Goal: Navigation & Orientation: Find specific page/section

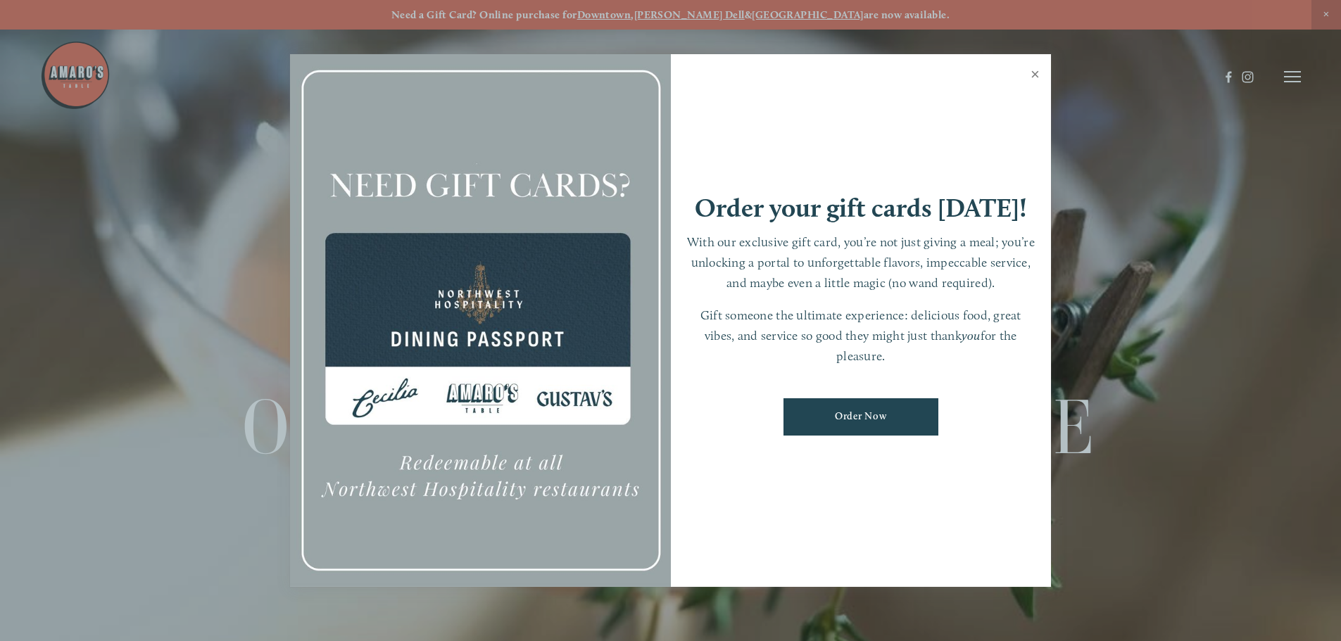
click at [1034, 71] on link "Close" at bounding box center [1034, 75] width 27 height 39
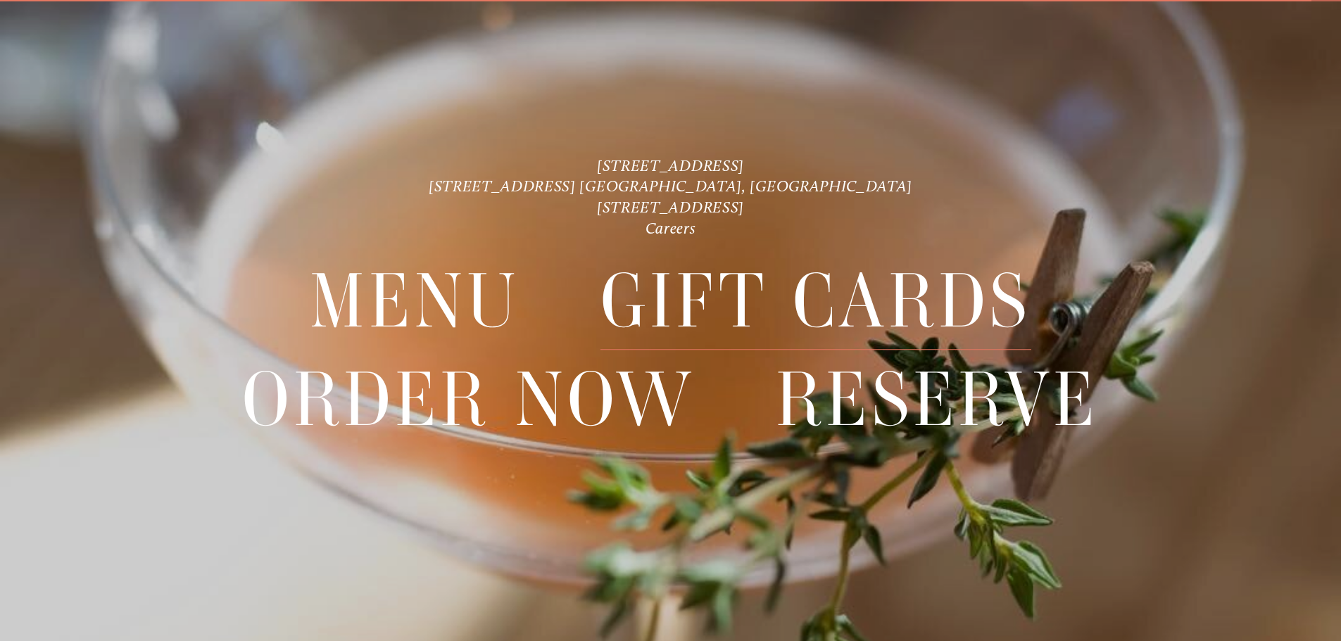
scroll to position [30, 0]
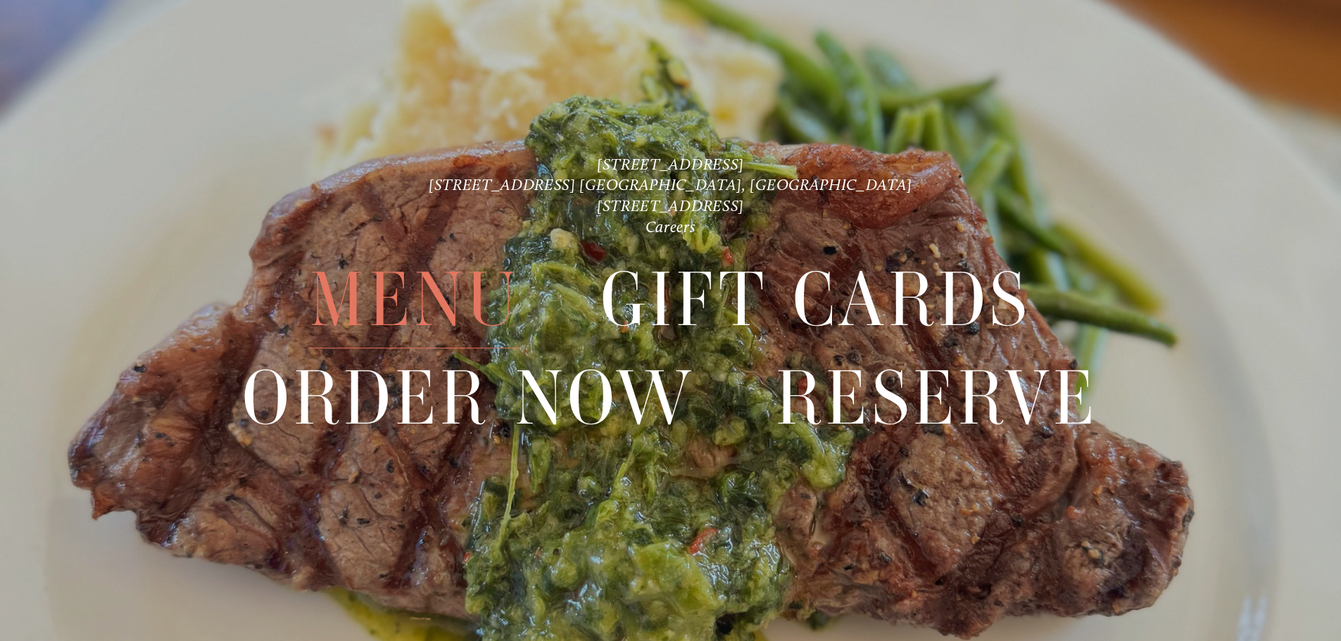
click at [440, 305] on span "Menu" at bounding box center [415, 300] width 210 height 97
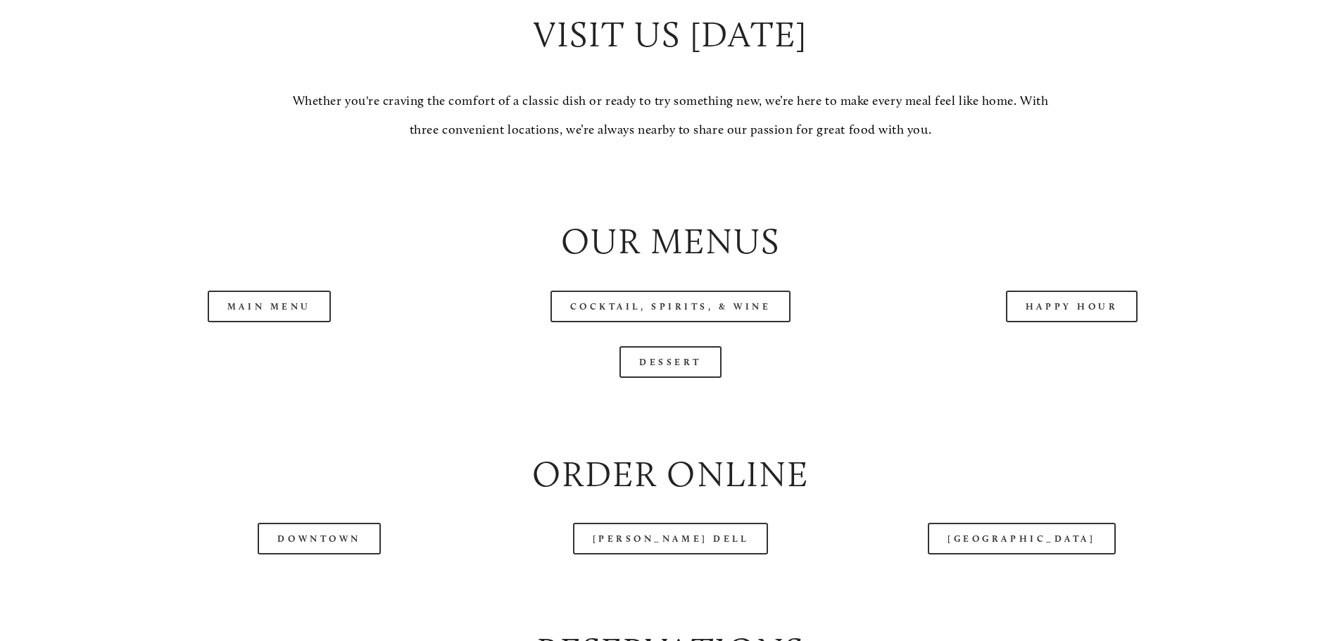
scroll to position [1478, 0]
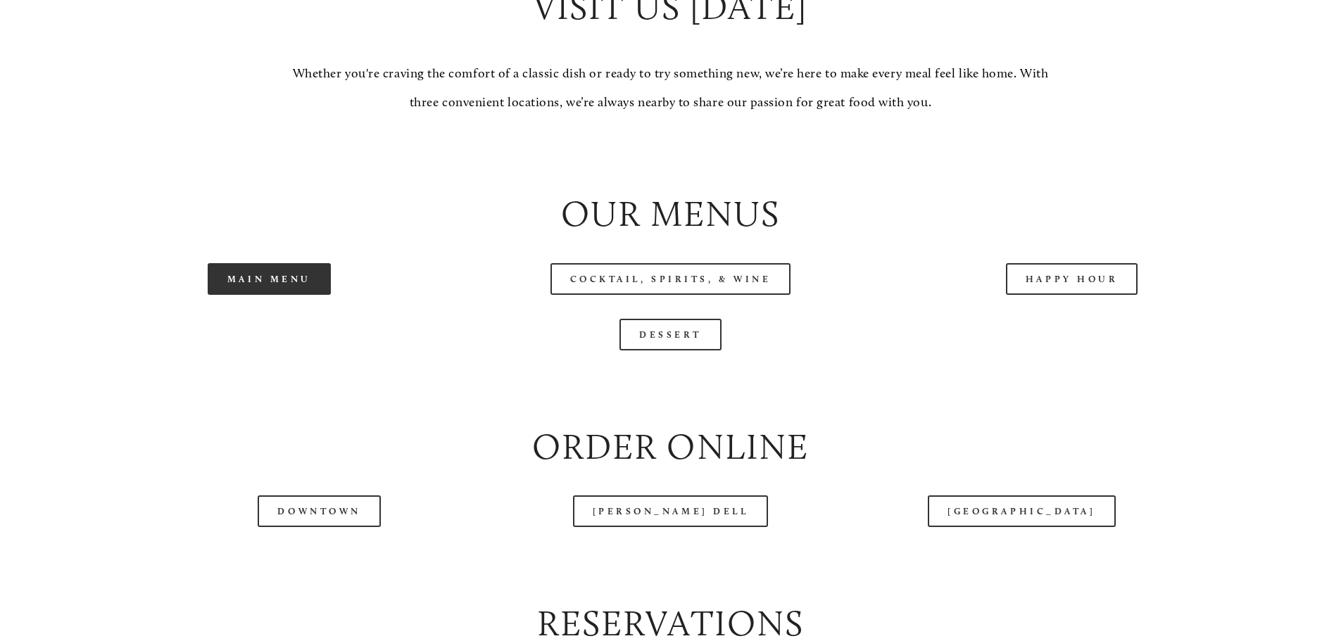
click at [281, 295] on link "Main Menu" at bounding box center [269, 279] width 123 height 32
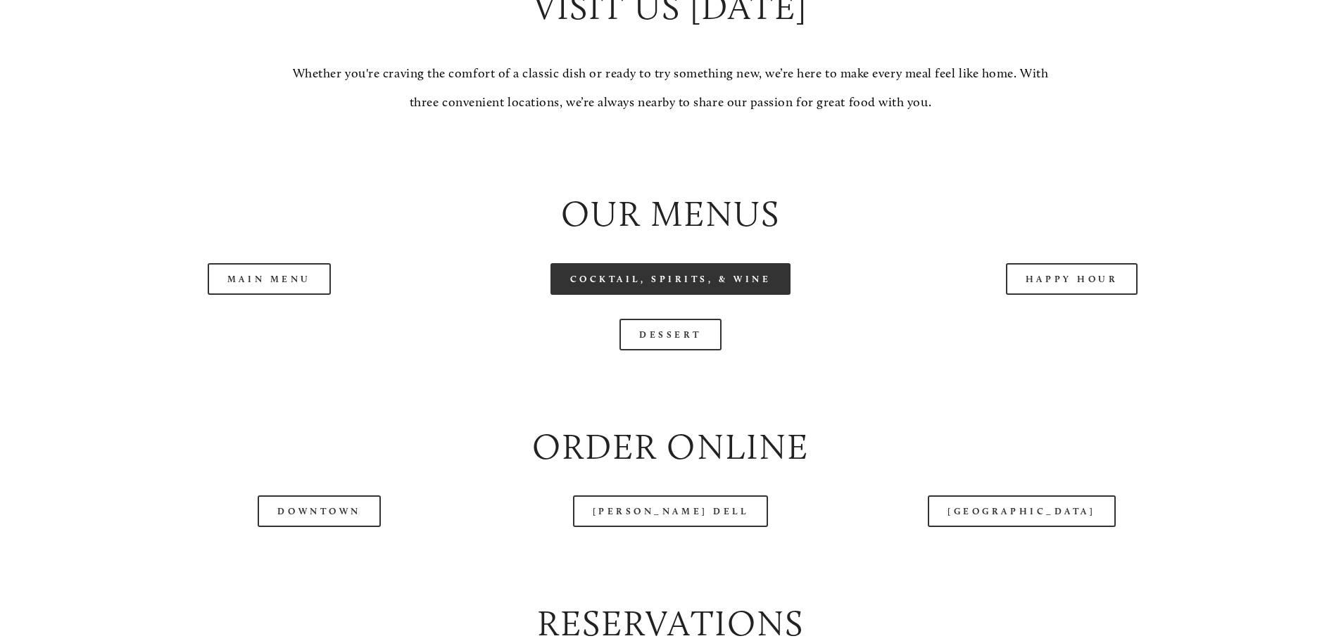
click at [644, 295] on link "Cocktail, Spirits, & Wine" at bounding box center [670, 279] width 241 height 32
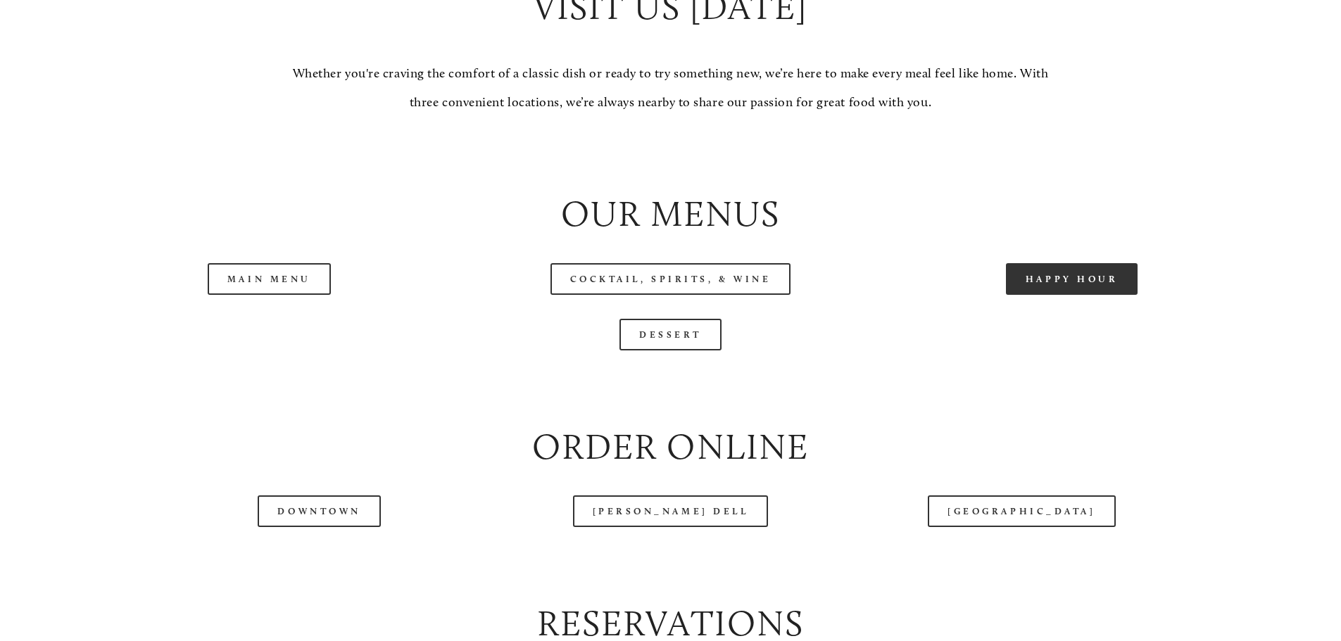
click at [1046, 295] on link "Happy Hour" at bounding box center [1072, 279] width 132 height 32
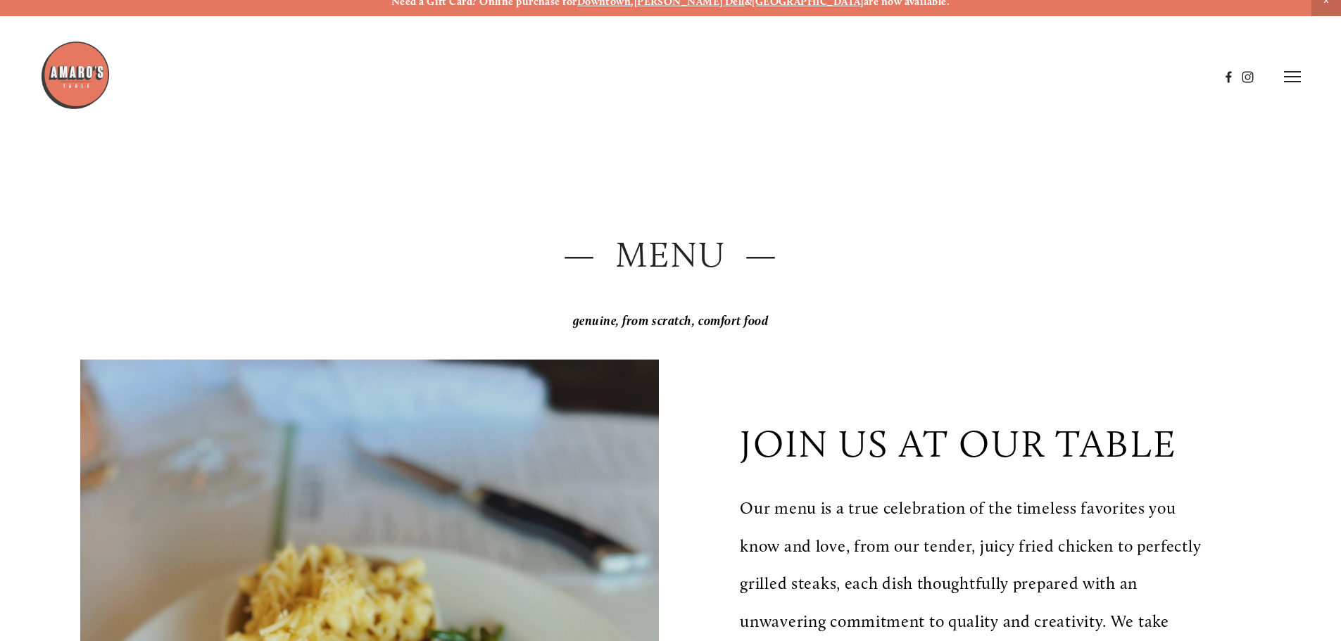
scroll to position [0, 0]
